Goal: Task Accomplishment & Management: Complete application form

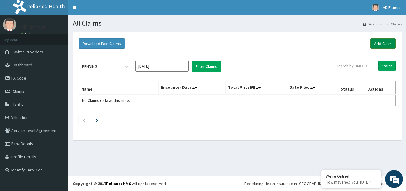
click at [390, 47] on link "Add Claim" at bounding box center [382, 43] width 25 height 10
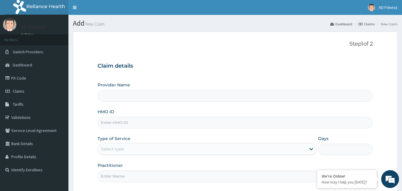
type input "AD Fitness"
type input "1"
click at [108, 121] on input "HMO ID" at bounding box center [234, 123] width 275 height 12
paste input "ISW/10439/A"
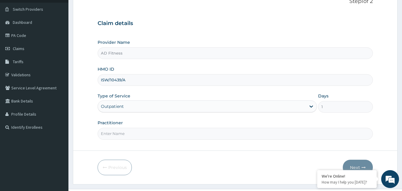
scroll to position [56, 0]
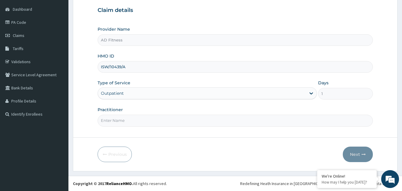
type input "ISW/10439/A"
click at [130, 119] on input "Practitioner" at bounding box center [234, 120] width 275 height 12
type input "a"
type input "AD"
click at [360, 151] on button "Next" at bounding box center [357, 153] width 30 height 15
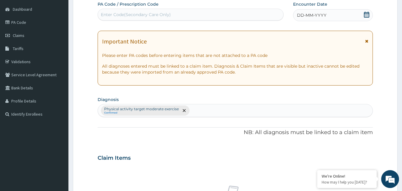
click at [147, 15] on div "Enter Code(Secondary Care Only)" at bounding box center [136, 15] width 70 height 6
paste input "PA/BE121E"
type input "PA/BE121E"
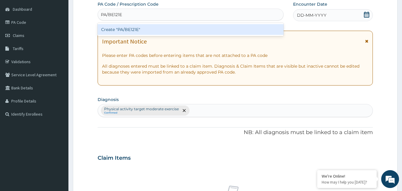
click at [144, 32] on div "Create "PA/BE121E"" at bounding box center [190, 29] width 186 height 11
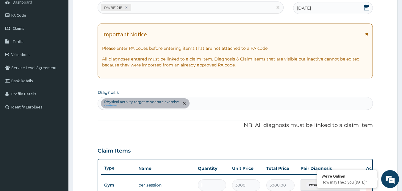
scroll to position [214, 0]
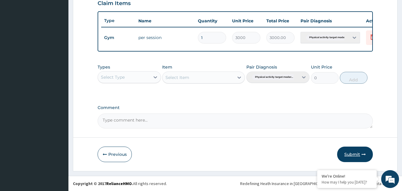
click at [358, 158] on button "Submit" at bounding box center [355, 153] width 36 height 15
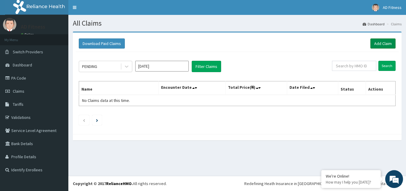
click at [384, 46] on link "Add Claim" at bounding box center [382, 43] width 25 height 10
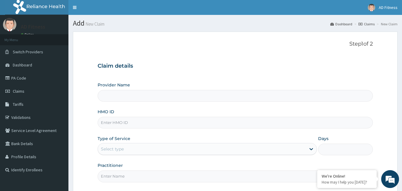
type input "AD Fitness"
type input "1"
click at [108, 126] on input "HMO ID" at bounding box center [234, 123] width 275 height 12
paste input "PED/10065/A"
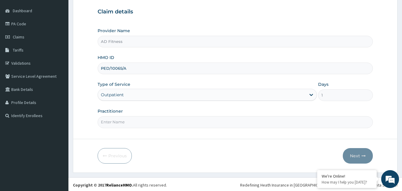
scroll to position [56, 0]
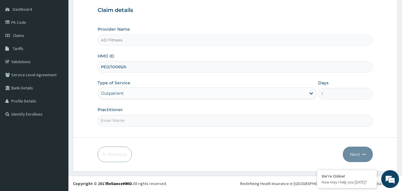
type input "PED/10065/A"
click at [108, 121] on input "Practitioner" at bounding box center [234, 120] width 275 height 12
type input "AD"
click at [358, 157] on button "Next" at bounding box center [357, 153] width 30 height 15
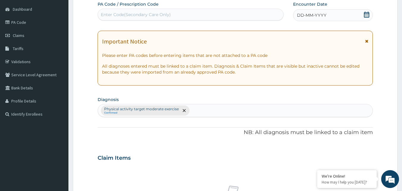
scroll to position [0, 0]
click at [139, 11] on div "Enter Code(Secondary Care Only)" at bounding box center [190, 15] width 185 height 10
paste input "PA/F69CE6"
type input "PA/F69CE6"
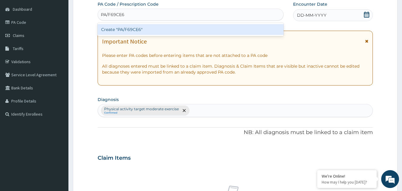
click at [143, 29] on div "Create "PA/F69CE6"" at bounding box center [190, 29] width 186 height 11
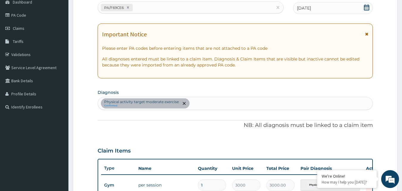
scroll to position [214, 0]
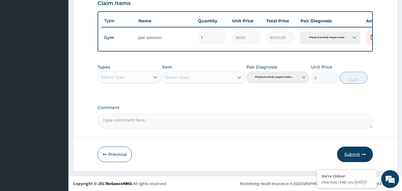
click at [351, 152] on button "Submit" at bounding box center [355, 153] width 36 height 15
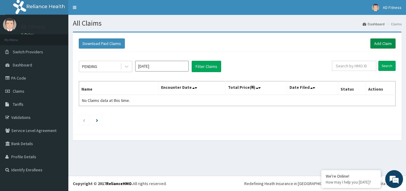
click at [384, 42] on link "Add Claim" at bounding box center [382, 43] width 25 height 10
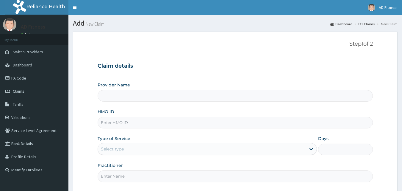
click at [121, 123] on input "HMO ID" at bounding box center [234, 123] width 275 height 12
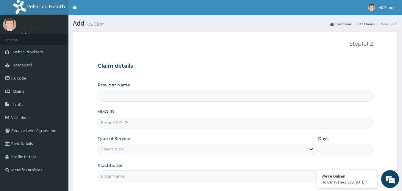
paste input "ARM/10015/A"
type input "ARM/10015/A"
type input "AD Fitness"
type input "1"
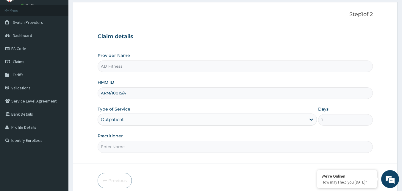
scroll to position [56, 0]
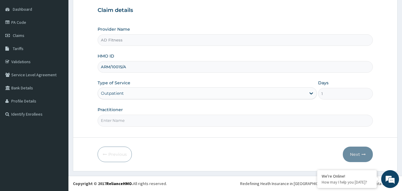
type input "ARM/10015/A"
click at [121, 123] on input "Practitioner" at bounding box center [234, 120] width 275 height 12
type input "AD"
click at [350, 153] on button "Next" at bounding box center [357, 153] width 30 height 15
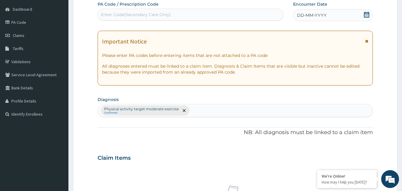
scroll to position [0, 0]
click at [121, 16] on div "Enter Code(Secondary Care Only)" at bounding box center [136, 15] width 70 height 6
type input "V"
paste input "PA/F0739E"
type input "PA/F0739E"
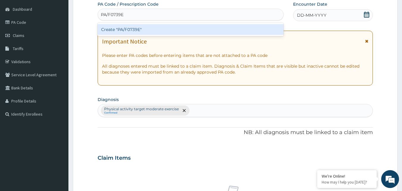
click at [123, 29] on div "Create "PA/F0739E"" at bounding box center [190, 29] width 186 height 11
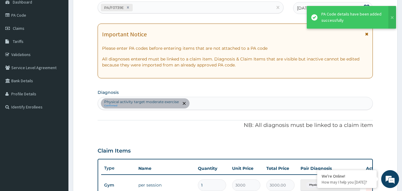
scroll to position [214, 0]
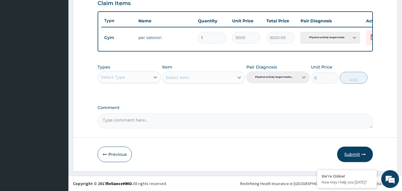
click at [350, 159] on button "Submit" at bounding box center [355, 153] width 36 height 15
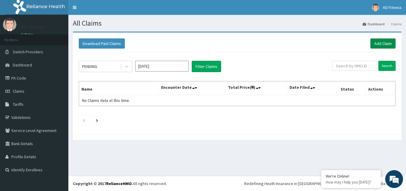
click at [378, 41] on link "Add Claim" at bounding box center [382, 43] width 25 height 10
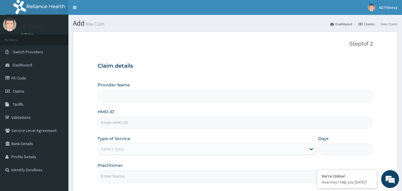
click at [118, 124] on input "HMO ID" at bounding box center [234, 123] width 275 height 12
type input "AD Fitness"
type input "1"
paste input "UEC/10007/A"
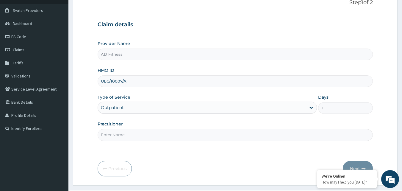
scroll to position [56, 0]
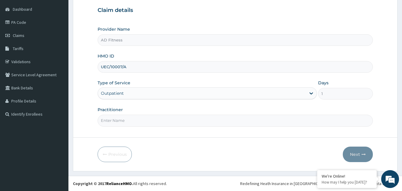
type input "UEC/10007/A"
click at [118, 124] on input "Practitioner" at bounding box center [234, 120] width 275 height 12
type input "a"
type input "AD"
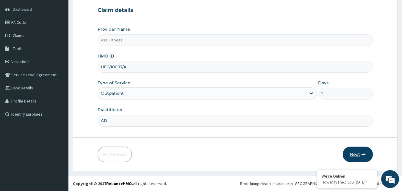
click at [351, 155] on button "Next" at bounding box center [357, 153] width 30 height 15
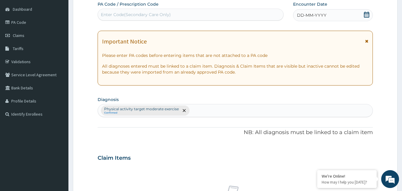
click at [180, 14] on div "Enter Code(Secondary Care Only)" at bounding box center [190, 15] width 185 height 10
paste input "PA/C3EB85"
type input "PA/C3EB85"
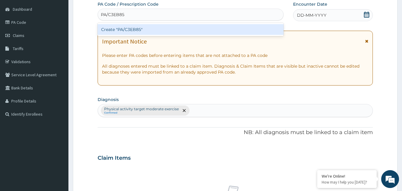
click at [172, 28] on div "Create "PA/C3EB85"" at bounding box center [190, 29] width 186 height 11
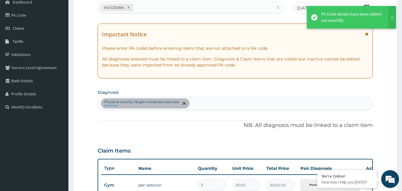
scroll to position [214, 0]
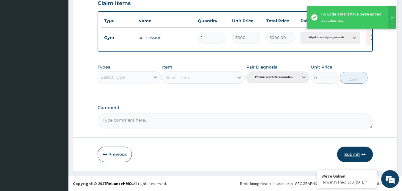
click at [355, 151] on button "Submit" at bounding box center [355, 153] width 36 height 15
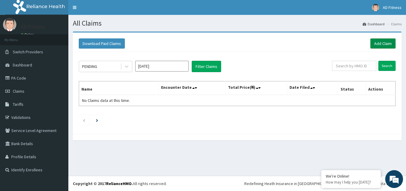
click at [375, 45] on link "Add Claim" at bounding box center [382, 43] width 25 height 10
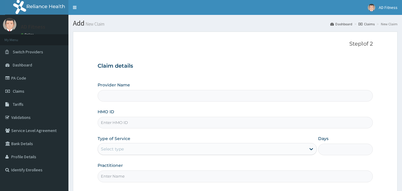
click at [142, 120] on input "HMO ID" at bounding box center [234, 123] width 275 height 12
paste input "ISW/10439/A"
type input "AD Fitness"
type input "ISW/10439/A"
type input "1"
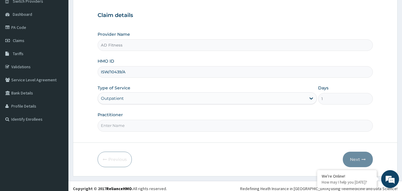
scroll to position [56, 0]
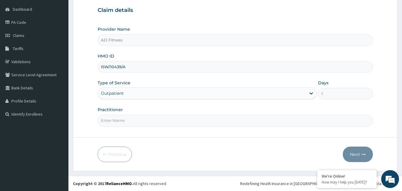
type input "ISW/10439/A"
click at [160, 122] on input "Practitioner" at bounding box center [234, 120] width 275 height 12
type input "AD"
click at [357, 162] on button "Next" at bounding box center [357, 153] width 30 height 15
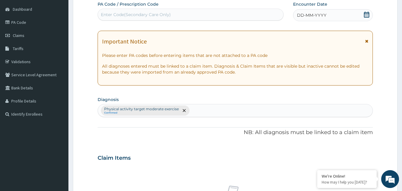
scroll to position [0, 0]
click at [120, 11] on div "Enter Code(Secondary Care Only)" at bounding box center [190, 15] width 185 height 10
paste input "PA/A1C9DE"
type input "PA/A1C9DE"
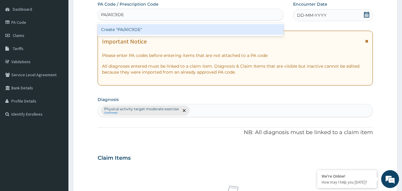
click at [120, 30] on div "Create "PA/A1C9DE"" at bounding box center [190, 29] width 186 height 11
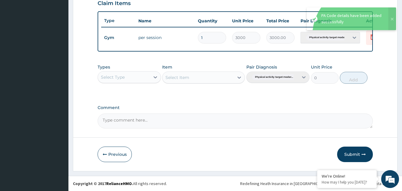
scroll to position [214, 0]
click at [358, 160] on button "Submit" at bounding box center [355, 153] width 36 height 15
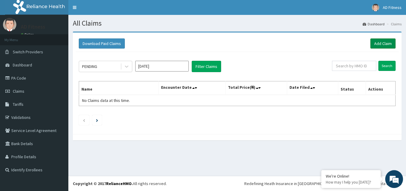
click at [380, 48] on link "Add Claim" at bounding box center [382, 43] width 25 height 10
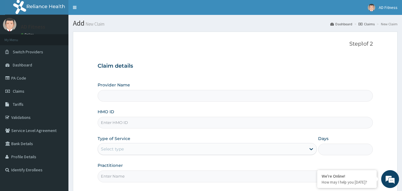
click at [113, 120] on input "HMO ID" at bounding box center [234, 123] width 275 height 12
type input "v"
type input "AD Fitness"
type input "1"
type input "v"
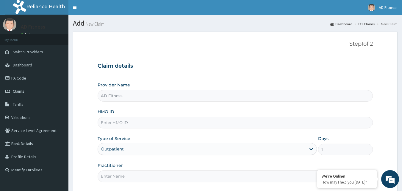
type input "v"
paste input "ARM/10015/A"
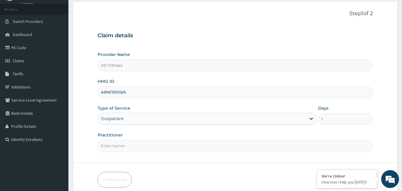
scroll to position [56, 0]
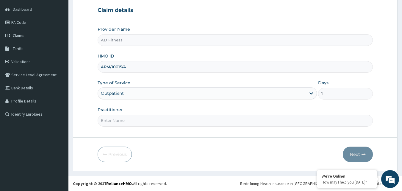
type input "ARM/10015/A"
click at [113, 120] on input "Practitioner" at bounding box center [234, 120] width 275 height 12
type input "a"
type input "D"
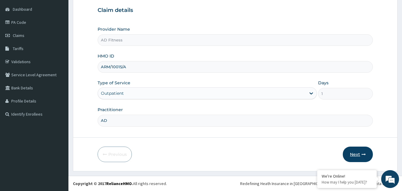
type input "AD"
click at [357, 154] on button "Next" at bounding box center [357, 153] width 30 height 15
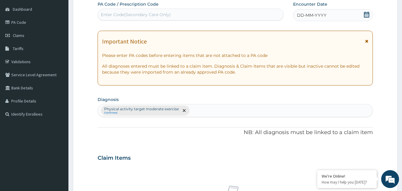
click at [237, 10] on div "Enter Code(Secondary Care Only)" at bounding box center [190, 15] width 185 height 10
type input "V"
paste input "PA/047909"
type input "PA/047909"
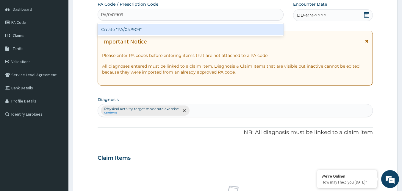
click at [231, 27] on div "Create "PA/047909"" at bounding box center [190, 29] width 186 height 11
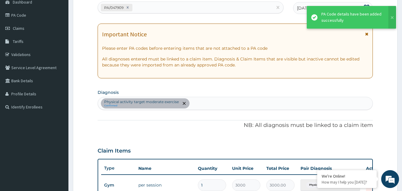
scroll to position [214, 0]
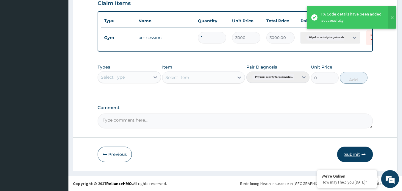
click at [362, 160] on button "Submit" at bounding box center [355, 153] width 36 height 15
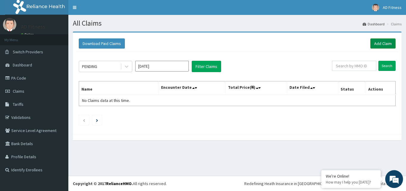
click at [381, 45] on link "Add Claim" at bounding box center [382, 43] width 25 height 10
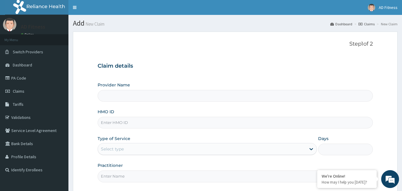
click at [126, 121] on input "HMO ID" at bounding box center [234, 123] width 275 height 12
paste input "PED/10065/A"
type input "PED/10065/A"
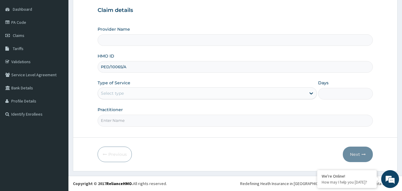
type input "AD Fitness"
type input "1"
type input "PED/10065/A"
click at [126, 121] on input "Practitioner" at bounding box center [234, 120] width 275 height 12
type input "AD"
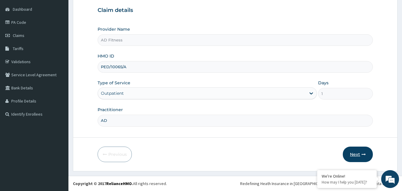
click at [353, 155] on button "Next" at bounding box center [357, 153] width 30 height 15
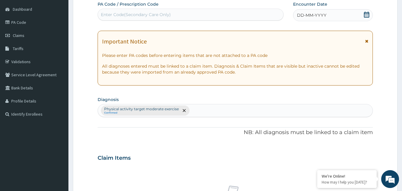
scroll to position [0, 0]
click at [216, 17] on div "Enter Code(Secondary Care Only)" at bounding box center [190, 15] width 185 height 10
paste input "PA/D3143F"
type input "PA/D3143F"
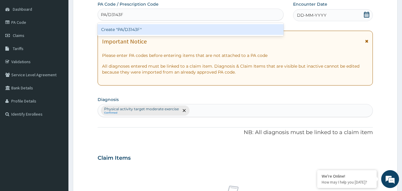
click at [217, 31] on div "Create "PA/D3143F"" at bounding box center [190, 29] width 186 height 11
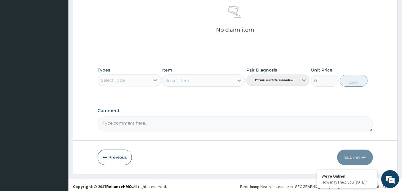
scroll to position [235, 0]
